Goal: Information Seeking & Learning: Learn about a topic

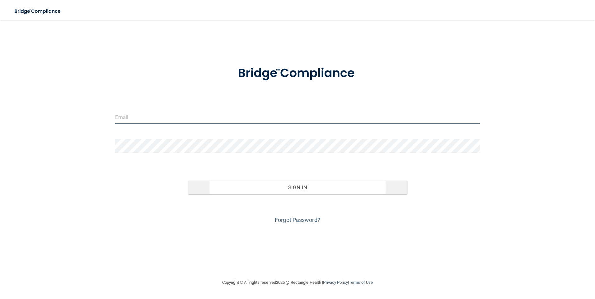
type input "[PERSON_NAME][EMAIL_ADDRESS][PERSON_NAME][DOMAIN_NAME]"
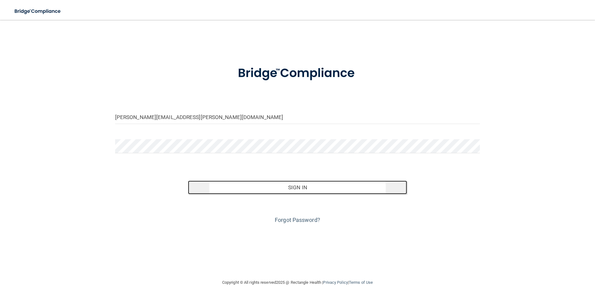
click at [329, 193] on button "Sign In" at bounding box center [297, 188] width 219 height 14
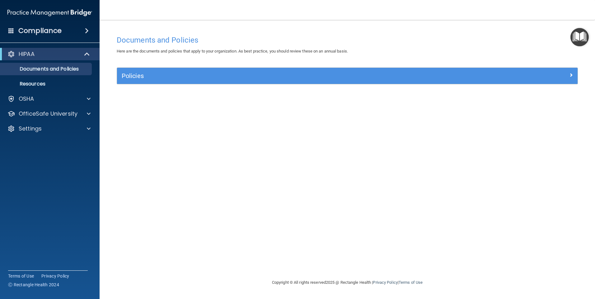
click at [528, 243] on div "Documents and Policies Here are the documents and policies that apply to your o…" at bounding box center [347, 155] width 470 height 247
click at [38, 119] on div "OfficeSafe University" at bounding box center [50, 114] width 100 height 12
click at [83, 115] on div at bounding box center [88, 113] width 16 height 7
click at [42, 142] on p "OSHA Training" at bounding box center [29, 144] width 50 height 6
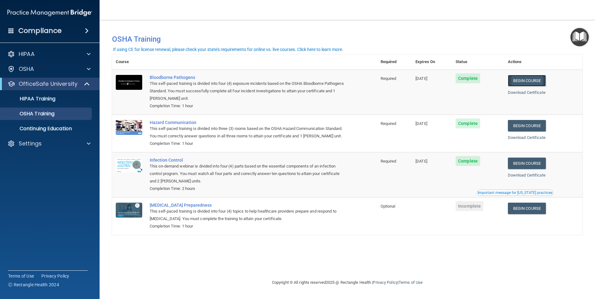
click at [532, 82] on link "Begin Course" at bounding box center [527, 81] width 38 height 12
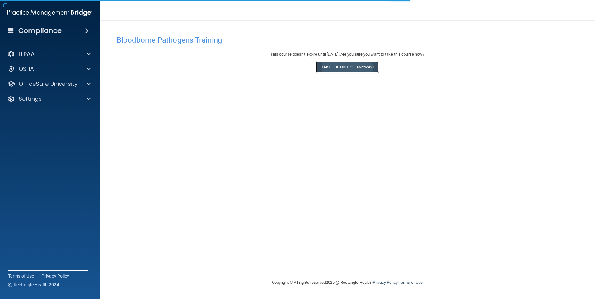
click at [349, 66] on button "Take the course anyway!" at bounding box center [347, 67] width 63 height 12
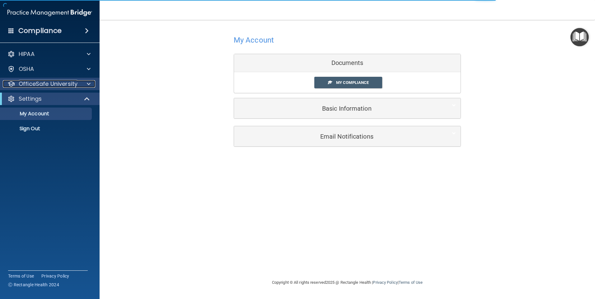
click at [41, 86] on p "OfficeSafe University" at bounding box center [48, 83] width 59 height 7
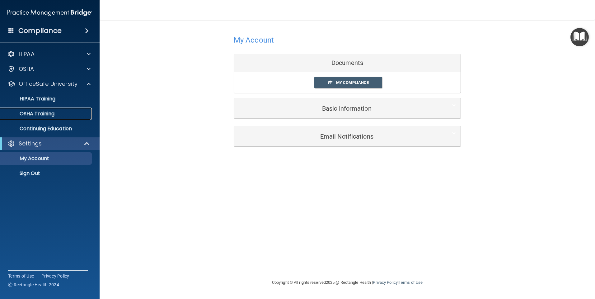
click at [43, 114] on p "OSHA Training" at bounding box center [29, 114] width 50 height 6
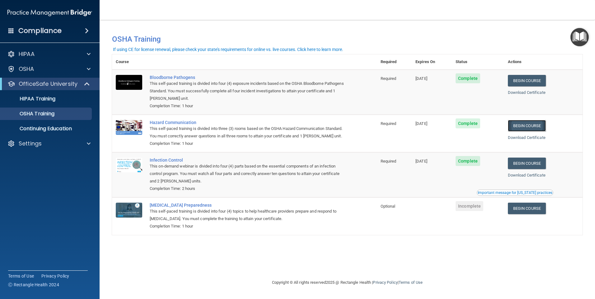
click at [533, 126] on link "Begin Course" at bounding box center [527, 126] width 38 height 12
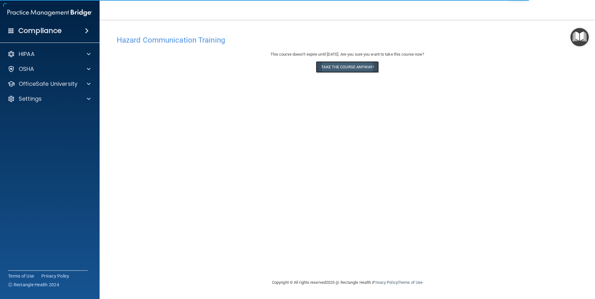
click at [335, 67] on button "Take the course anyway!" at bounding box center [347, 67] width 63 height 12
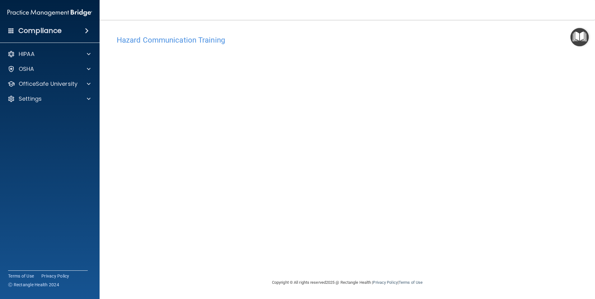
click at [443, 113] on div "Hazard Communication Training This course doesn’t expire until 12/09/2025. Are …" at bounding box center [347, 155] width 470 height 247
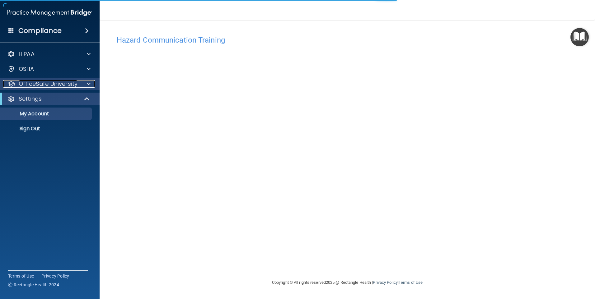
click at [38, 83] on p "OfficeSafe University" at bounding box center [48, 83] width 59 height 7
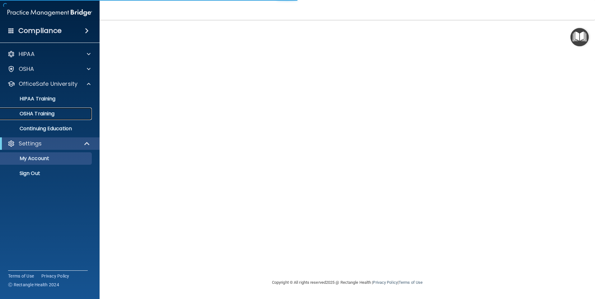
click at [40, 115] on p "OSHA Training" at bounding box center [29, 114] width 50 height 6
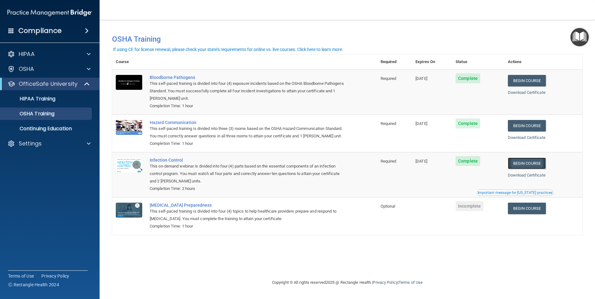
click at [533, 169] on link "Begin Course" at bounding box center [527, 164] width 38 height 12
click at [34, 100] on p "HIPAA Training" at bounding box center [29, 99] width 51 height 6
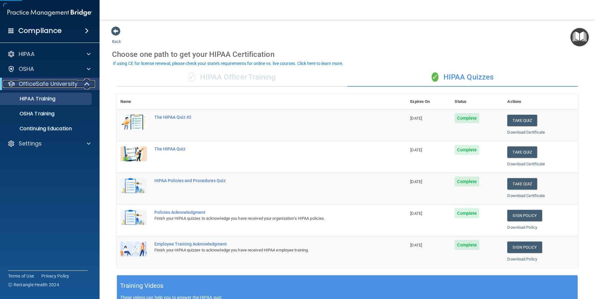
click at [41, 84] on p "OfficeSafe University" at bounding box center [48, 83] width 59 height 7
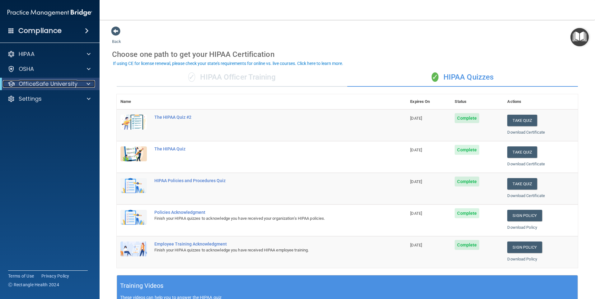
click at [48, 87] on p "OfficeSafe University" at bounding box center [48, 83] width 59 height 7
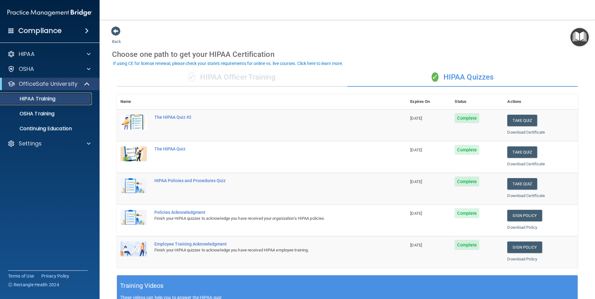
click at [44, 99] on p "HIPAA Training" at bounding box center [29, 99] width 51 height 6
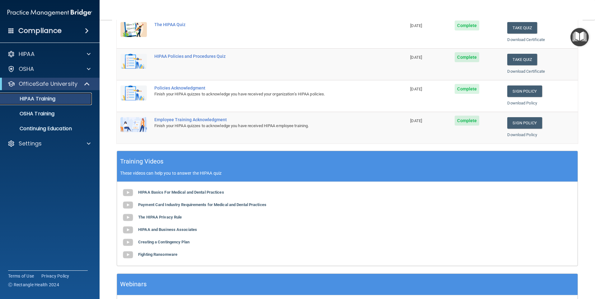
scroll to position [169, 0]
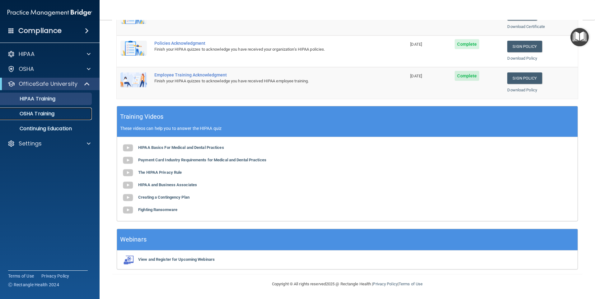
click at [41, 114] on p "OSHA Training" at bounding box center [29, 114] width 50 height 6
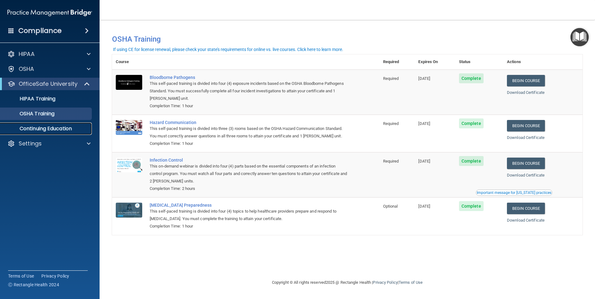
click at [40, 128] on p "Continuing Education" at bounding box center [46, 129] width 85 height 6
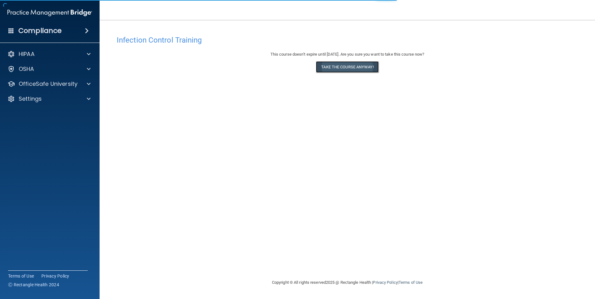
click at [338, 68] on button "Take the course anyway!" at bounding box center [347, 67] width 63 height 12
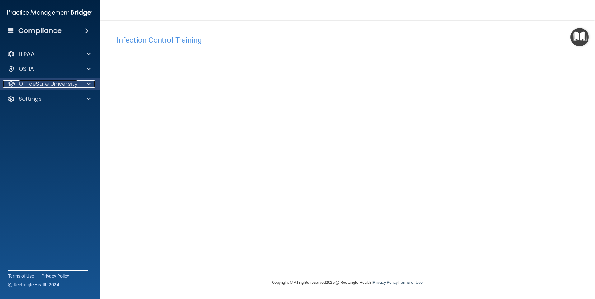
click at [52, 83] on p "OfficeSafe University" at bounding box center [48, 83] width 59 height 7
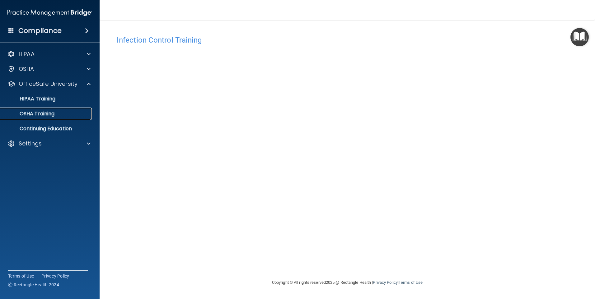
click at [46, 113] on p "OSHA Training" at bounding box center [29, 114] width 50 height 6
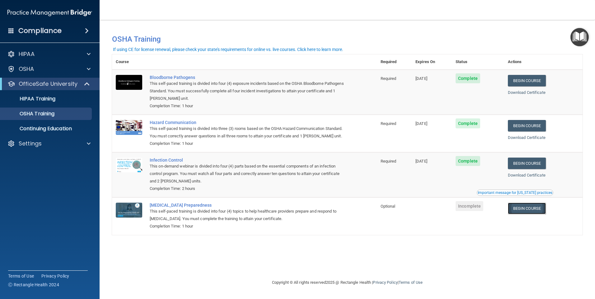
click at [520, 214] on link "Begin Course" at bounding box center [527, 209] width 38 height 12
click at [35, 85] on p "OfficeSafe University" at bounding box center [48, 83] width 59 height 7
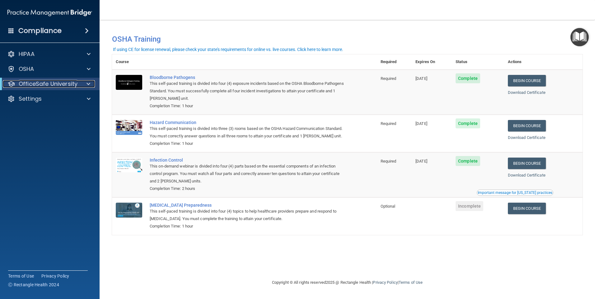
click at [38, 86] on p "OfficeSafe University" at bounding box center [48, 83] width 59 height 7
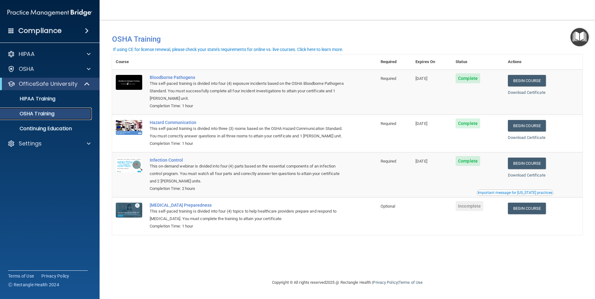
click at [38, 112] on p "OSHA Training" at bounding box center [29, 114] width 50 height 6
click at [543, 214] on link "Begin Course" at bounding box center [527, 209] width 38 height 12
